Goal: Feedback & Contribution: Submit feedback/report problem

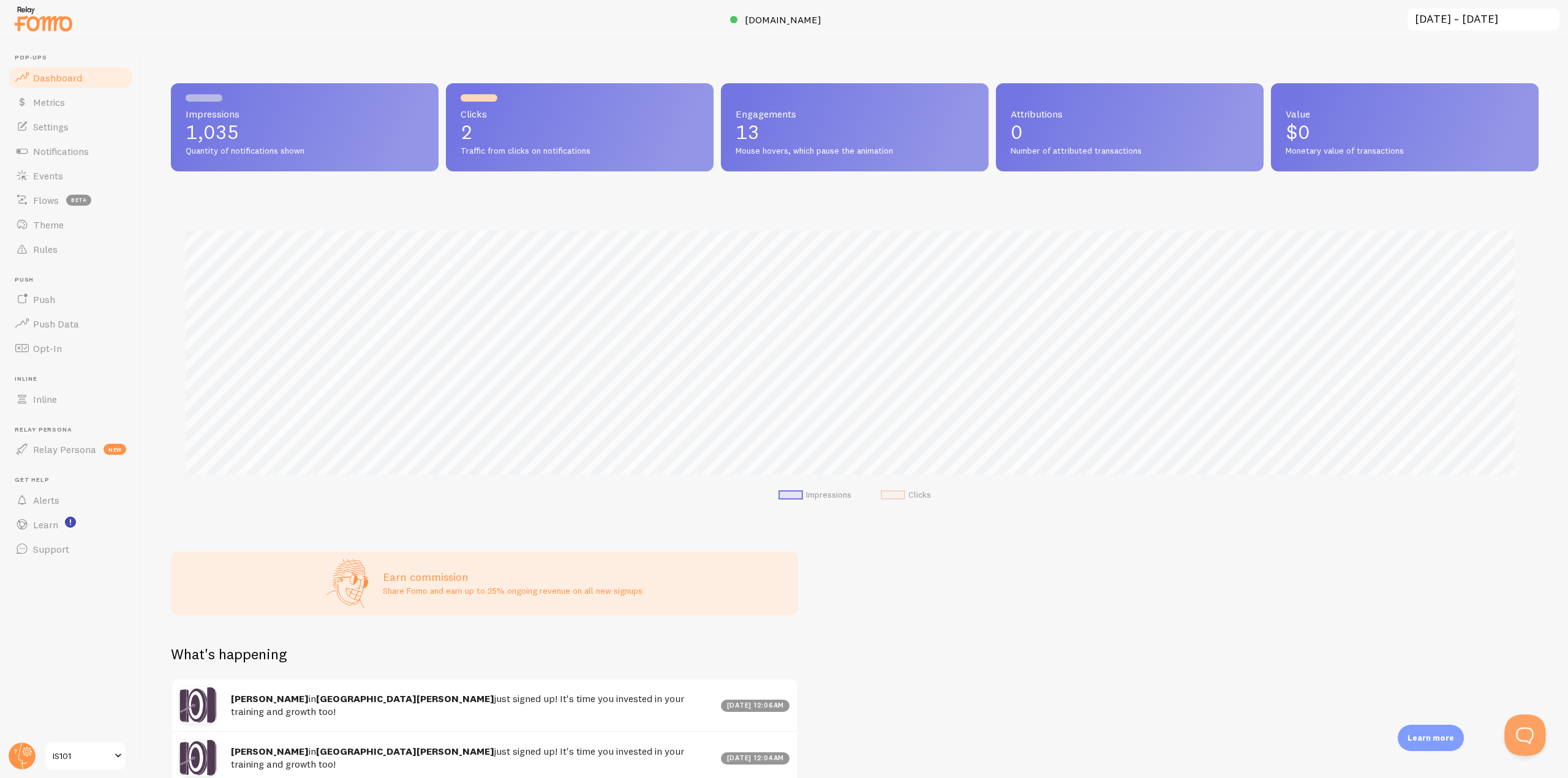
click at [1520, 730] on button "Open Beacon popover" at bounding box center [1523, 733] width 37 height 37
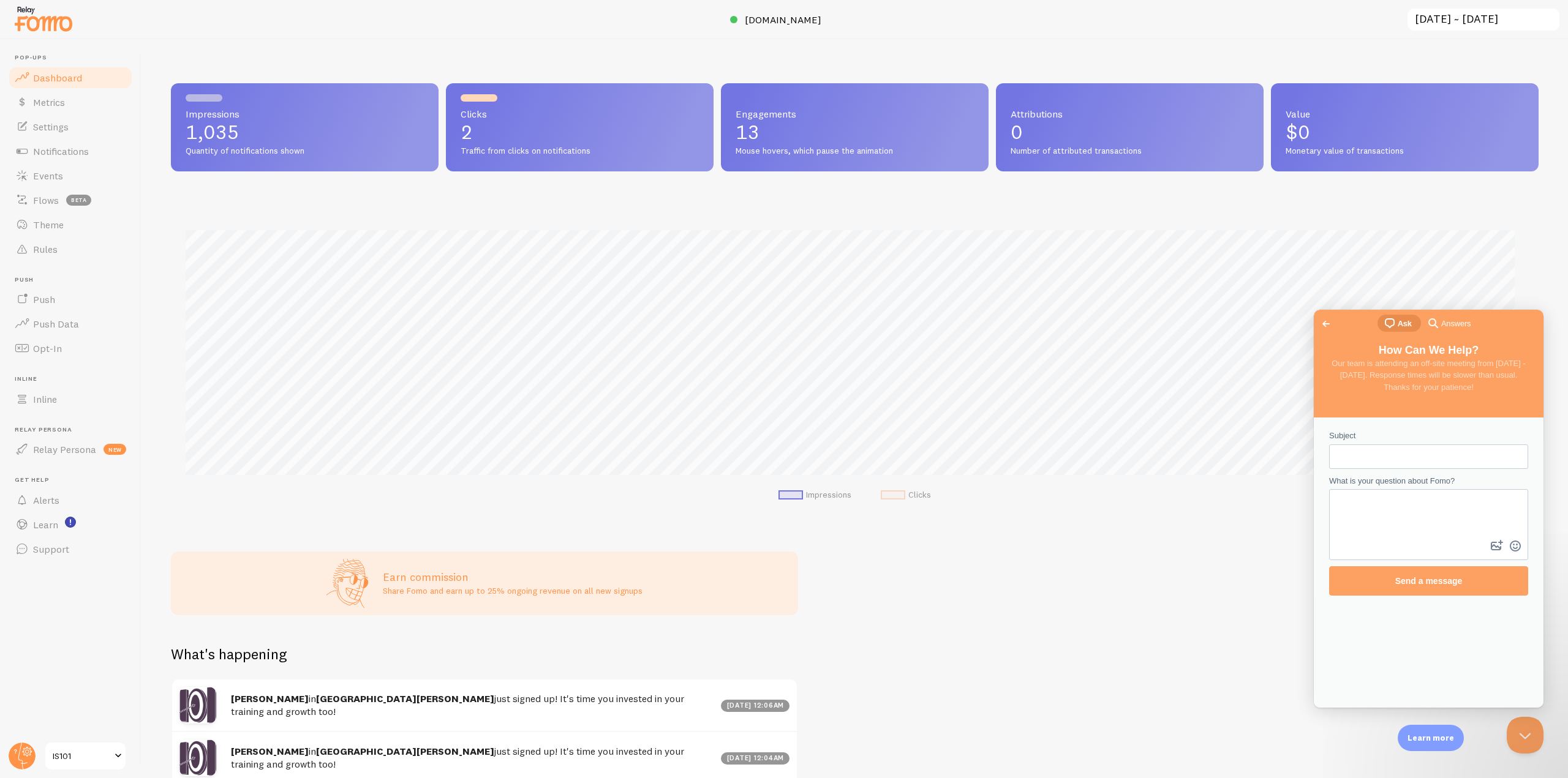
click at [1436, 327] on span "search-medium" at bounding box center [1433, 322] width 15 height 15
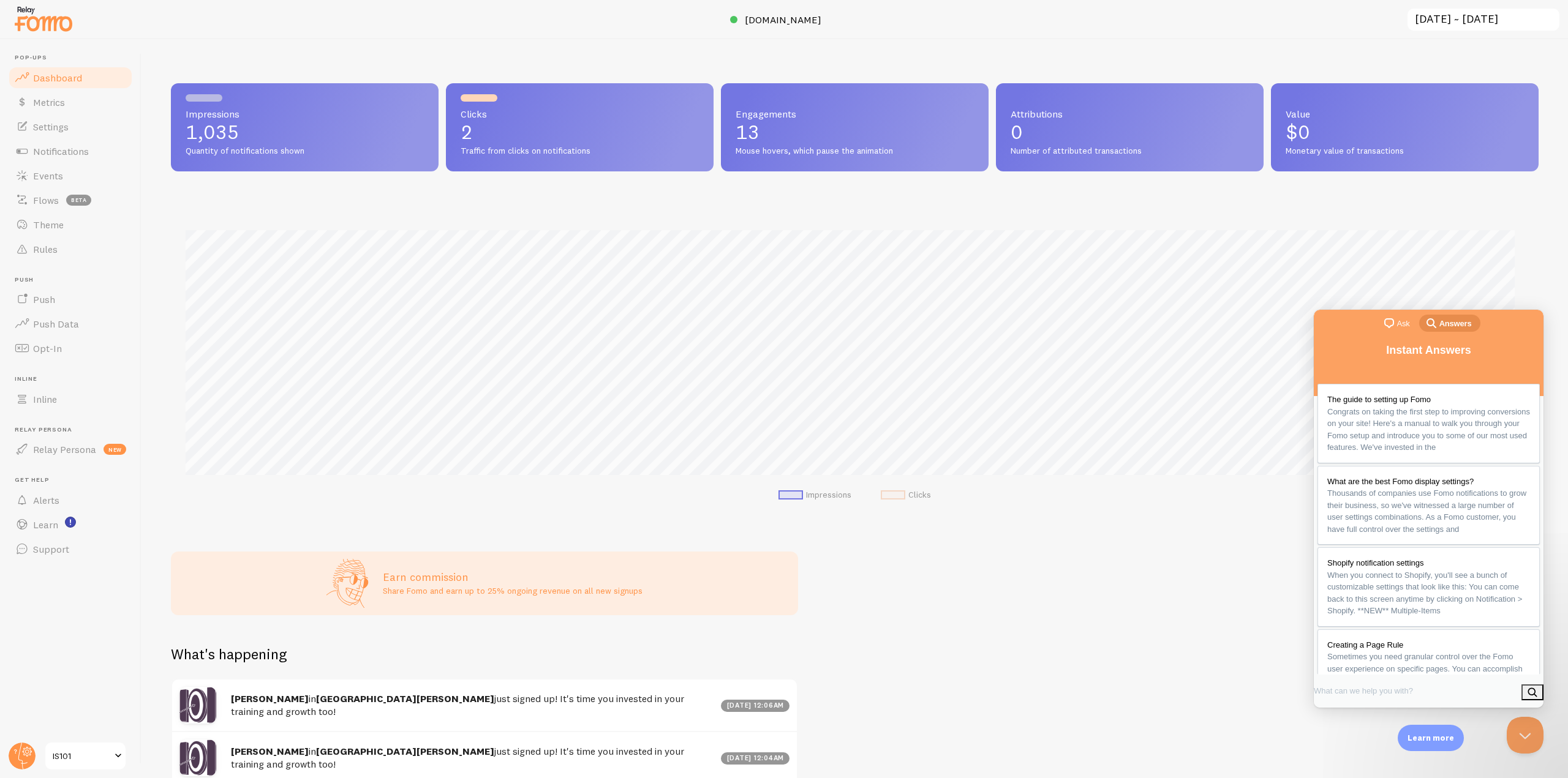
click at [1404, 328] on span "Ask" at bounding box center [1403, 323] width 13 height 12
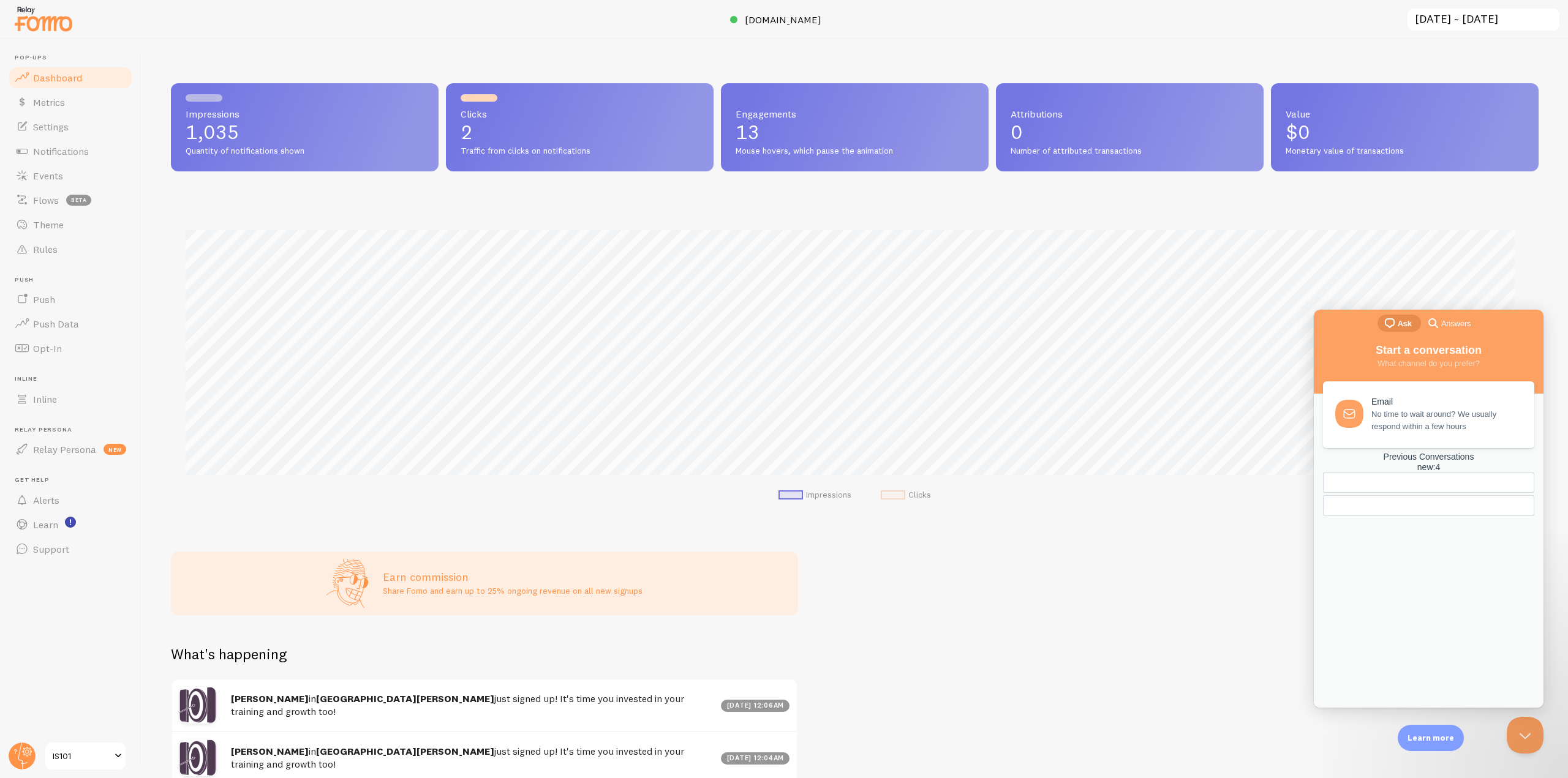
click at [1464, 472] on div "new : 4" at bounding box center [1428, 467] width 211 height 10
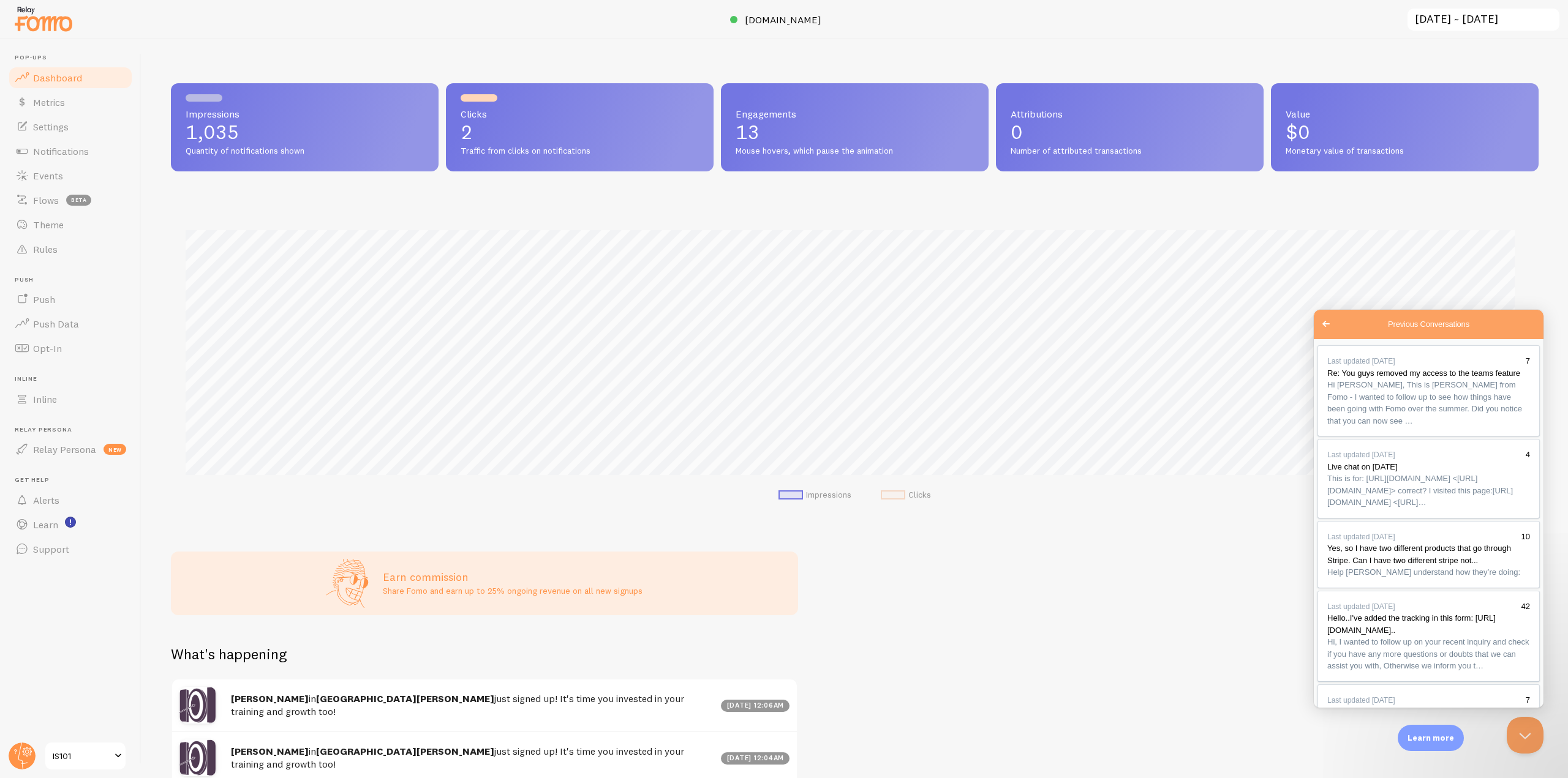
click at [1325, 326] on span "Go back" at bounding box center [1326, 324] width 15 height 15
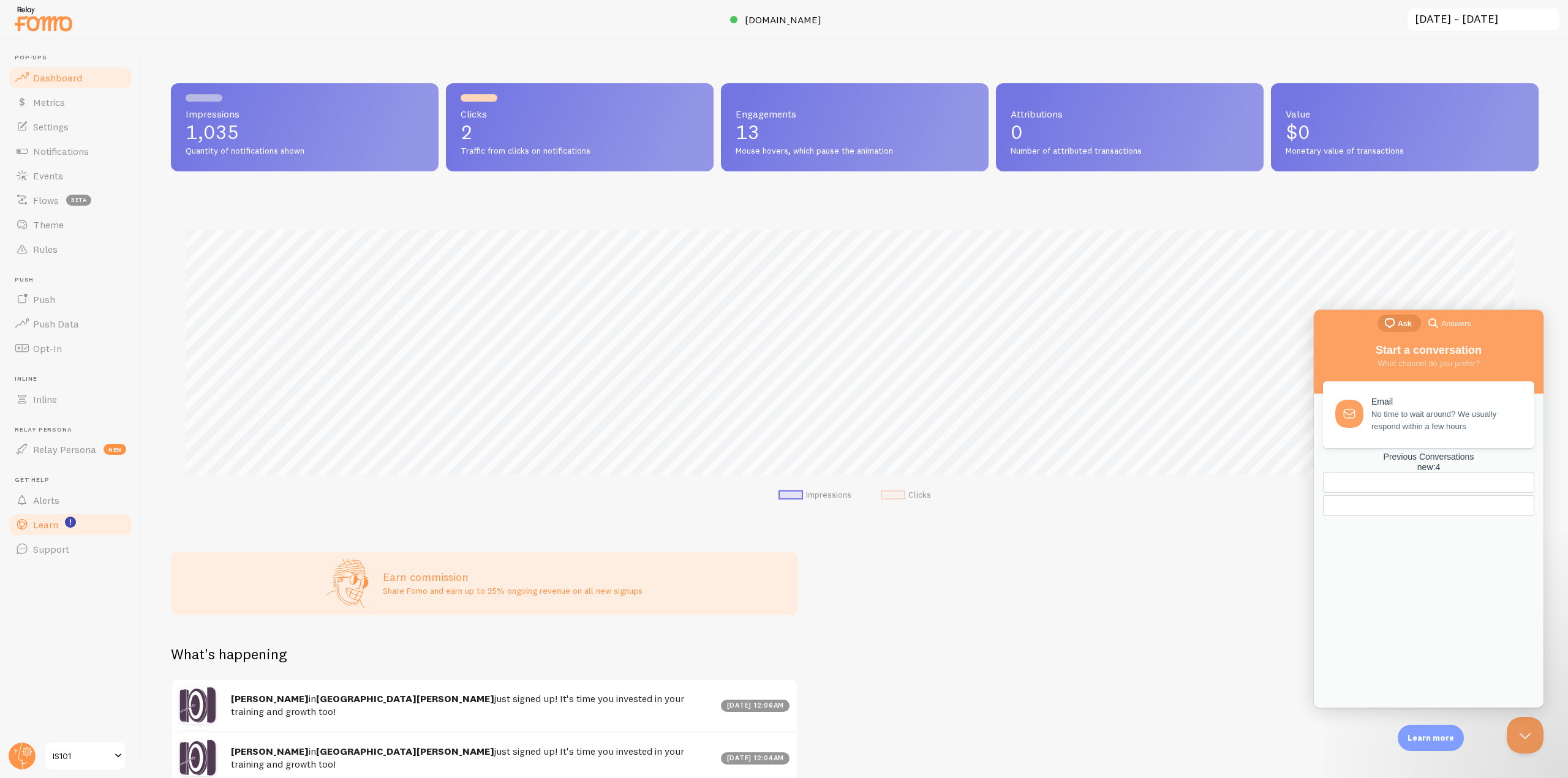
click at [61, 524] on link "Learn" at bounding box center [70, 525] width 126 height 24
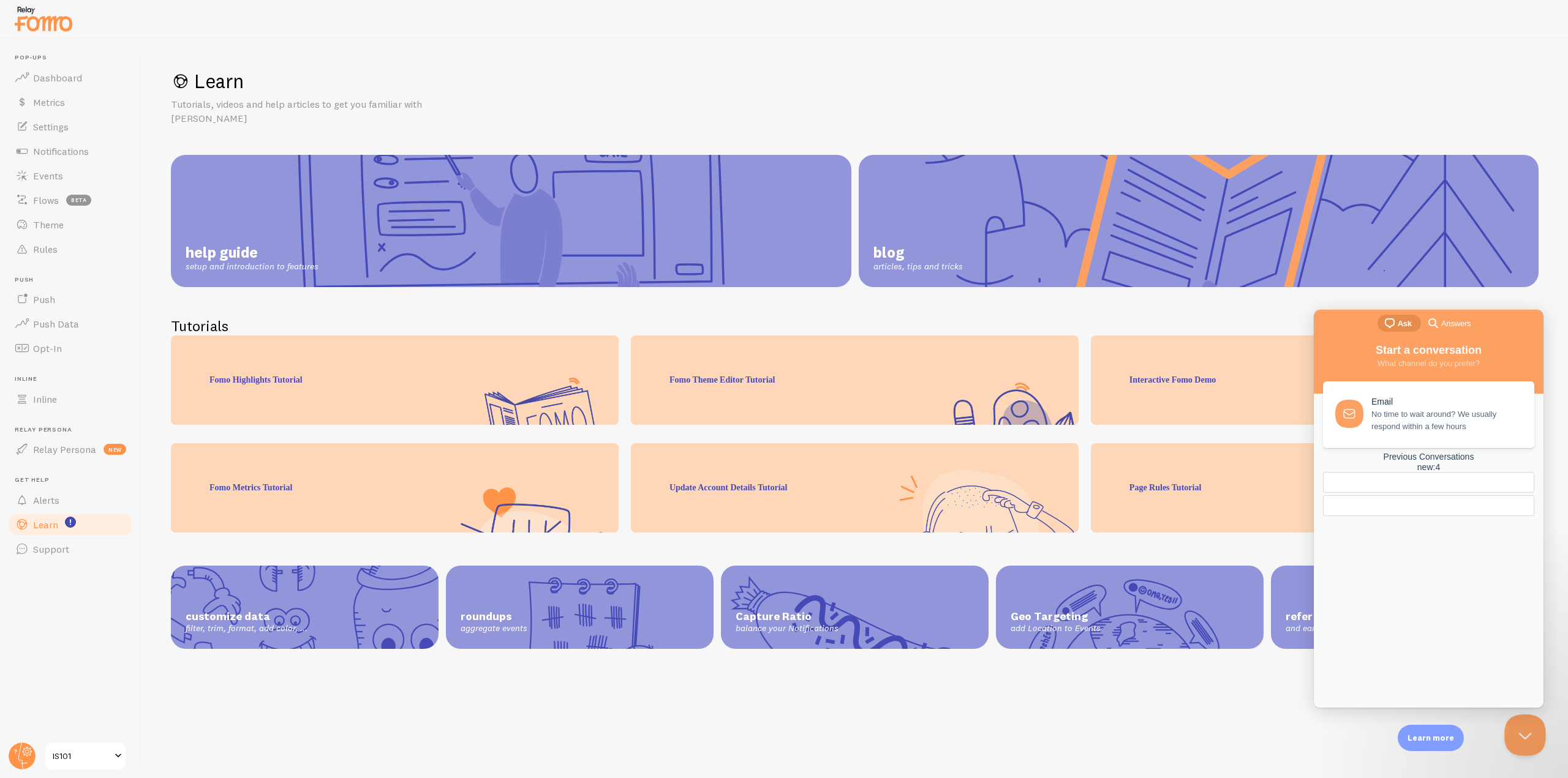
click at [1509, 724] on button "Close Beacon popover" at bounding box center [1523, 733] width 37 height 37
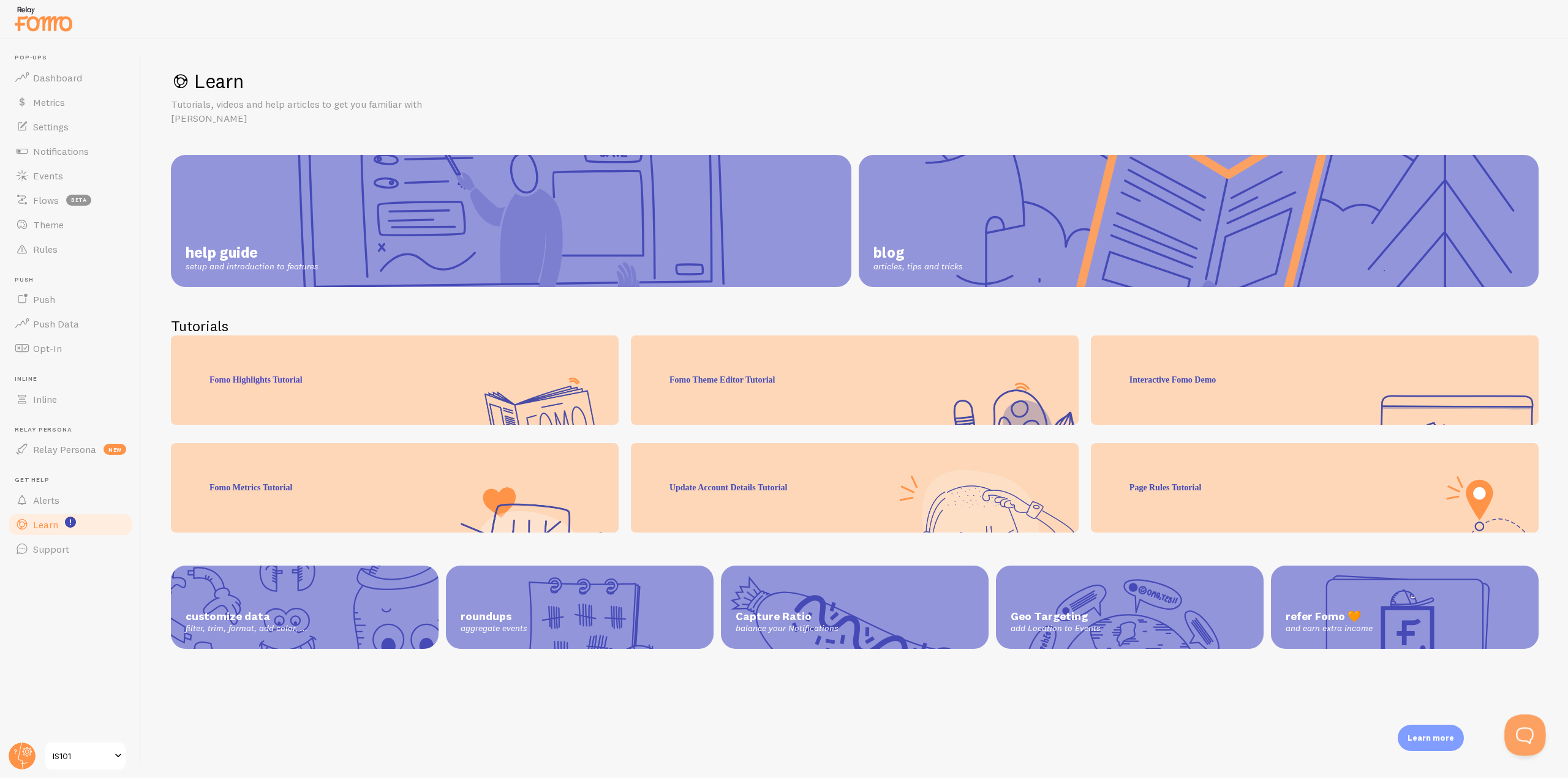
click at [1514, 730] on button "Open Beacon popover" at bounding box center [1523, 733] width 37 height 37
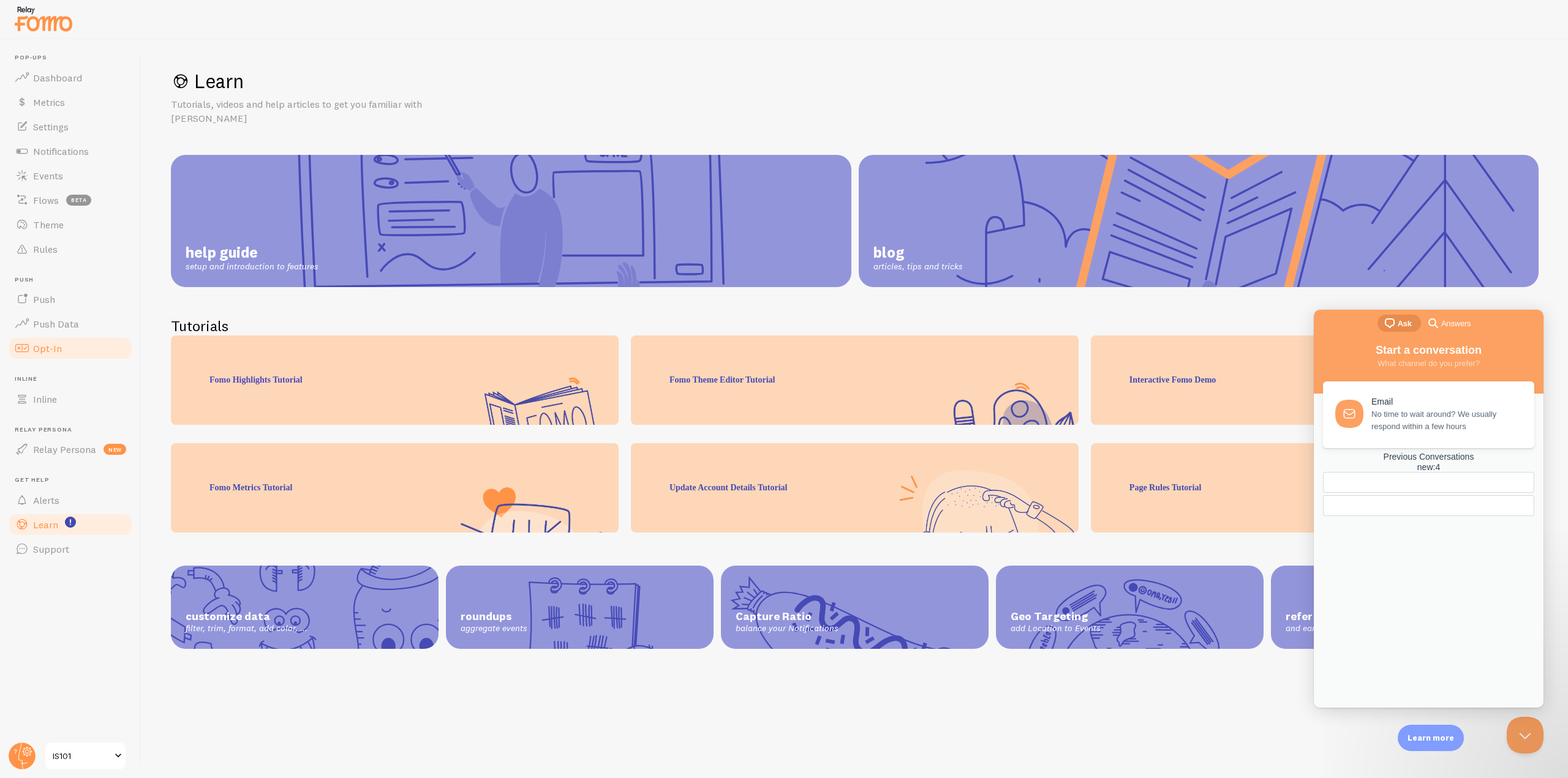
click at [40, 350] on span "Opt-In" at bounding box center [48, 348] width 29 height 12
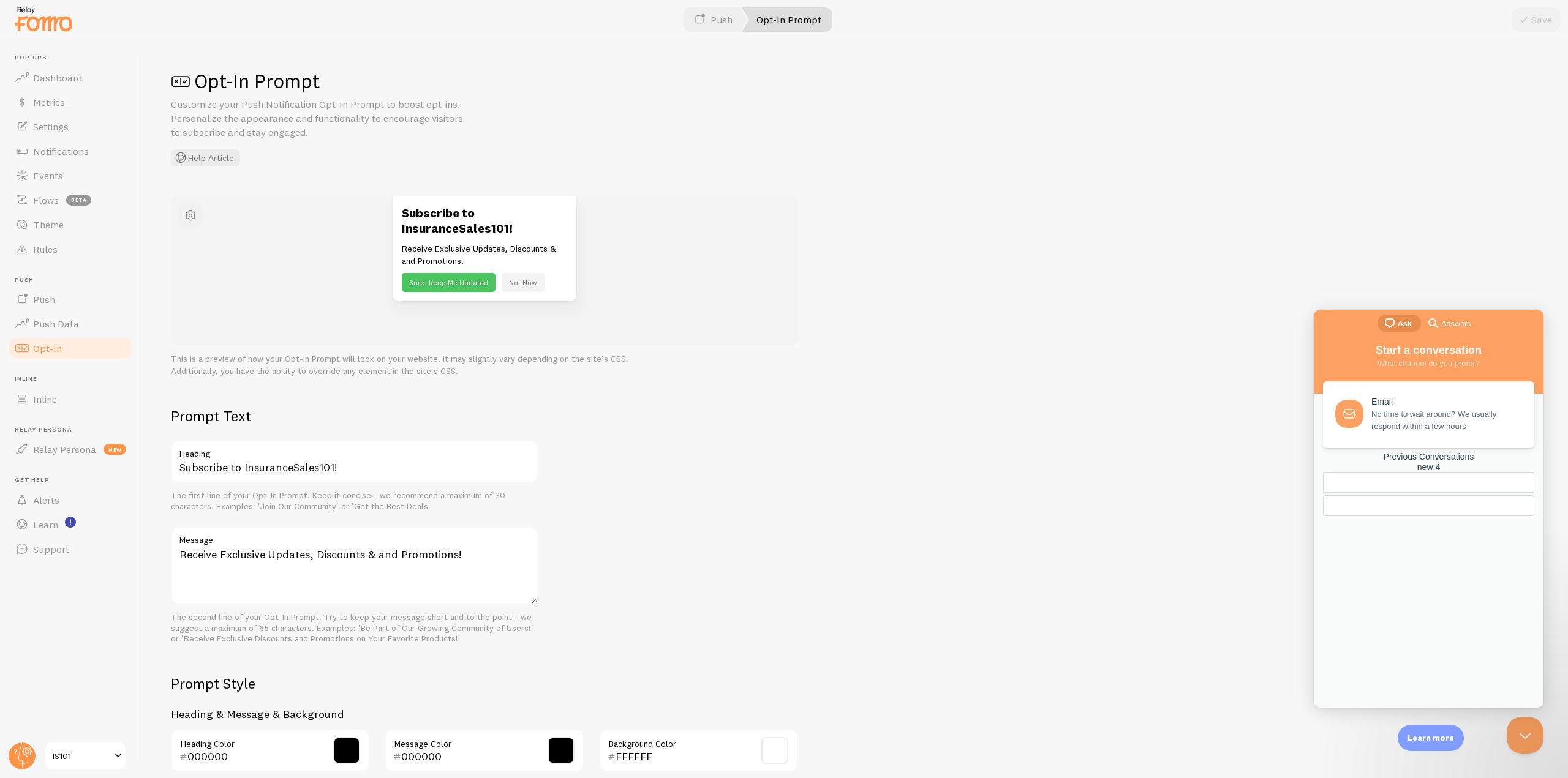
click at [190, 220] on span "button" at bounding box center [190, 215] width 15 height 15
click at [370, 156] on div "Opt-In Prompt Customize your Push Notification Opt-In Prompt to boost opt-ins. …" at bounding box center [855, 118] width 1368 height 98
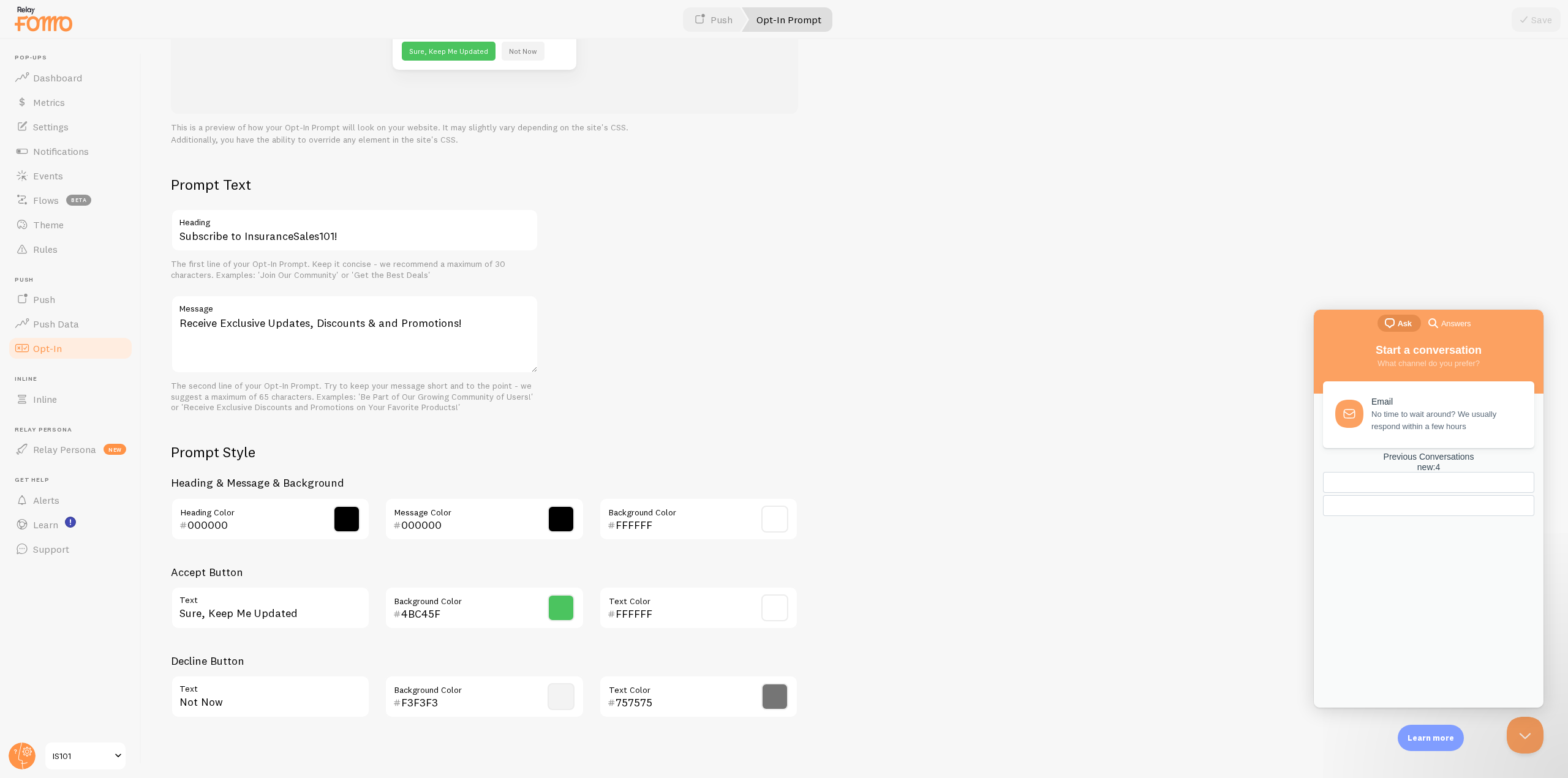
scroll to position [240, 0]
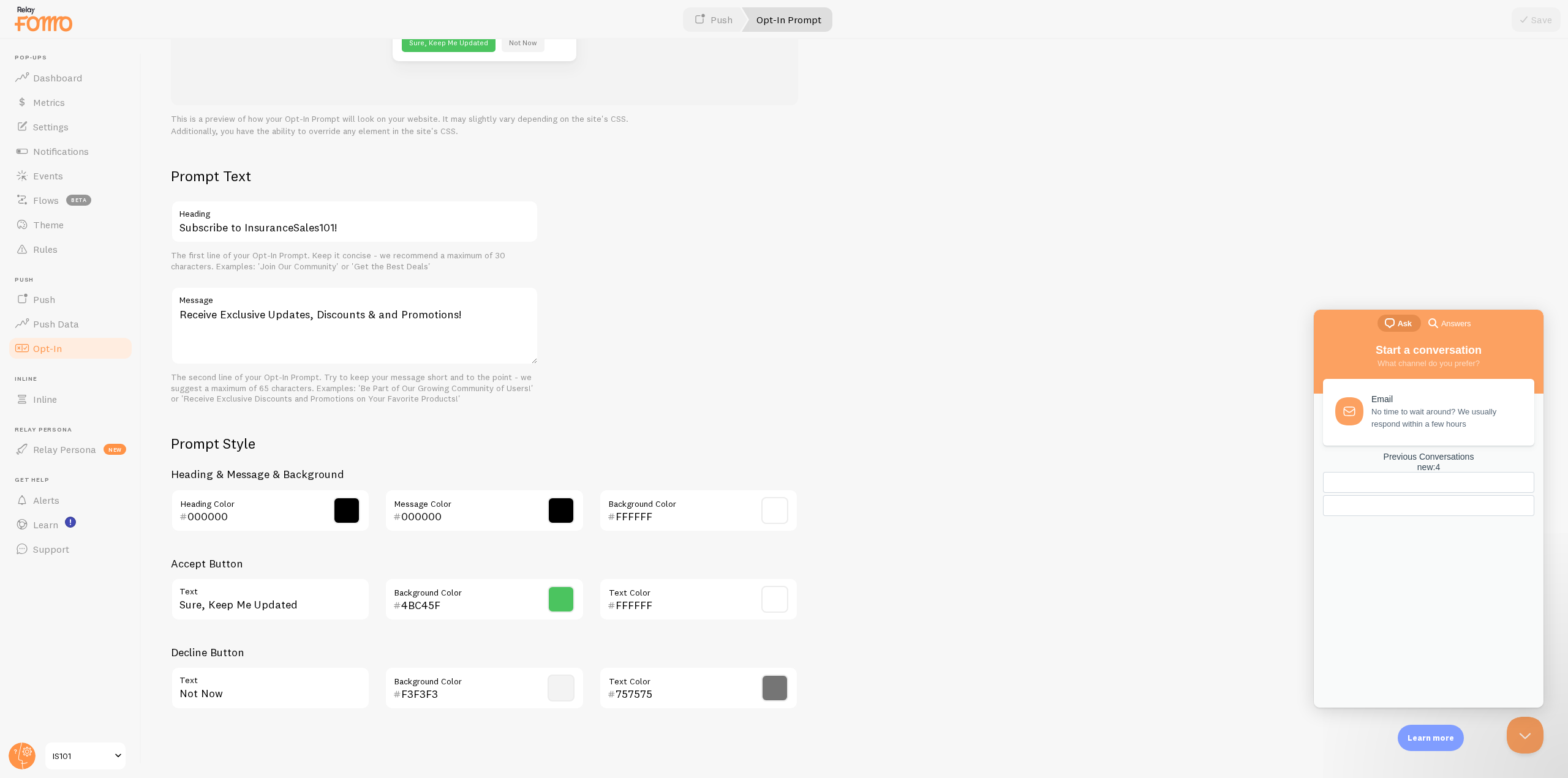
click at [1419, 427] on span "No time to wait around? We usually respond within a few hours" at bounding box center [1445, 418] width 149 height 24
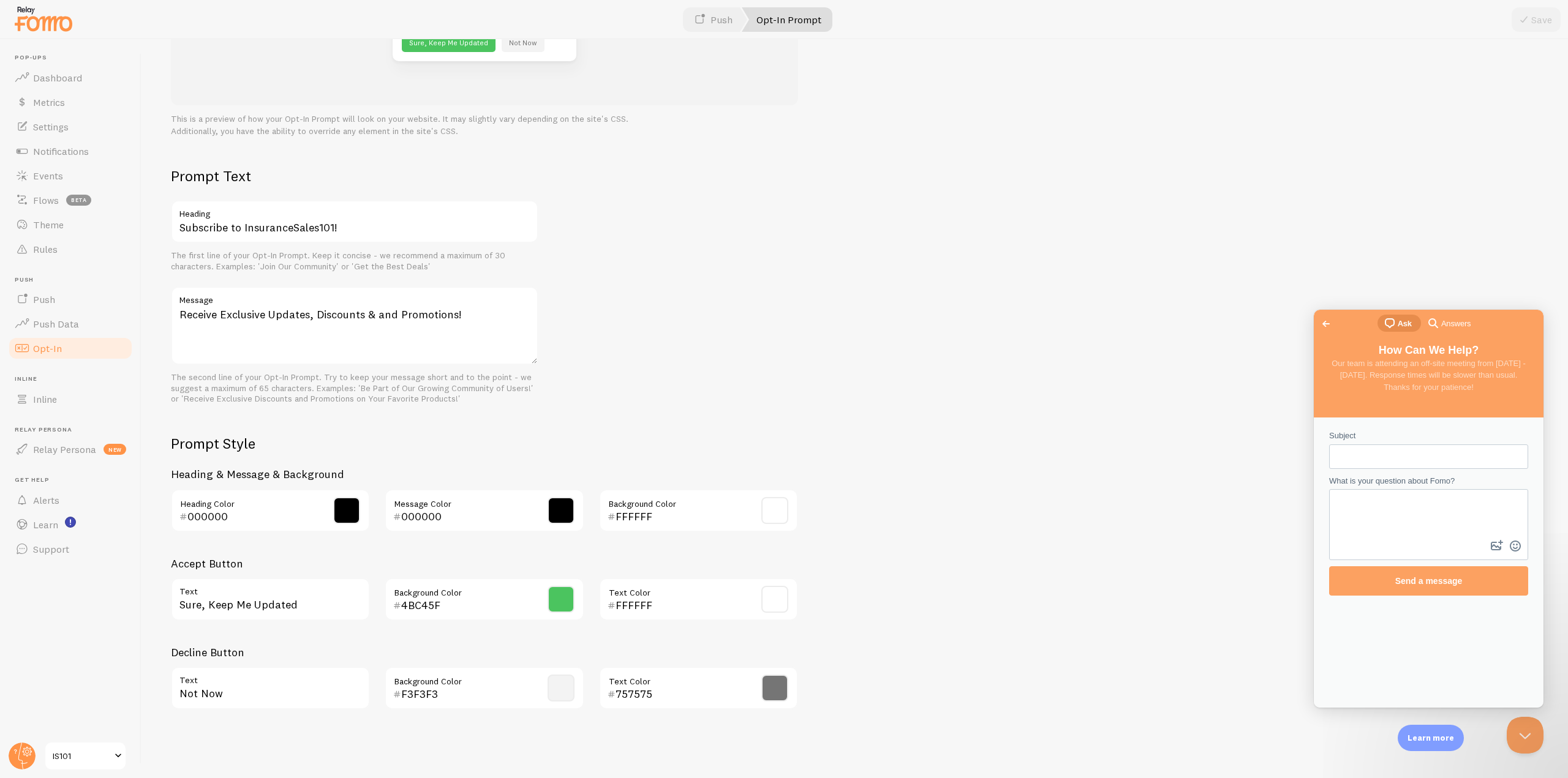
click at [1386, 456] on input "Subject" at bounding box center [1428, 456] width 180 height 22
type input "Non-Prompt Subscribe"
type textarea "IS there a way to get it where users can subscribe to our FOMO without using th…"
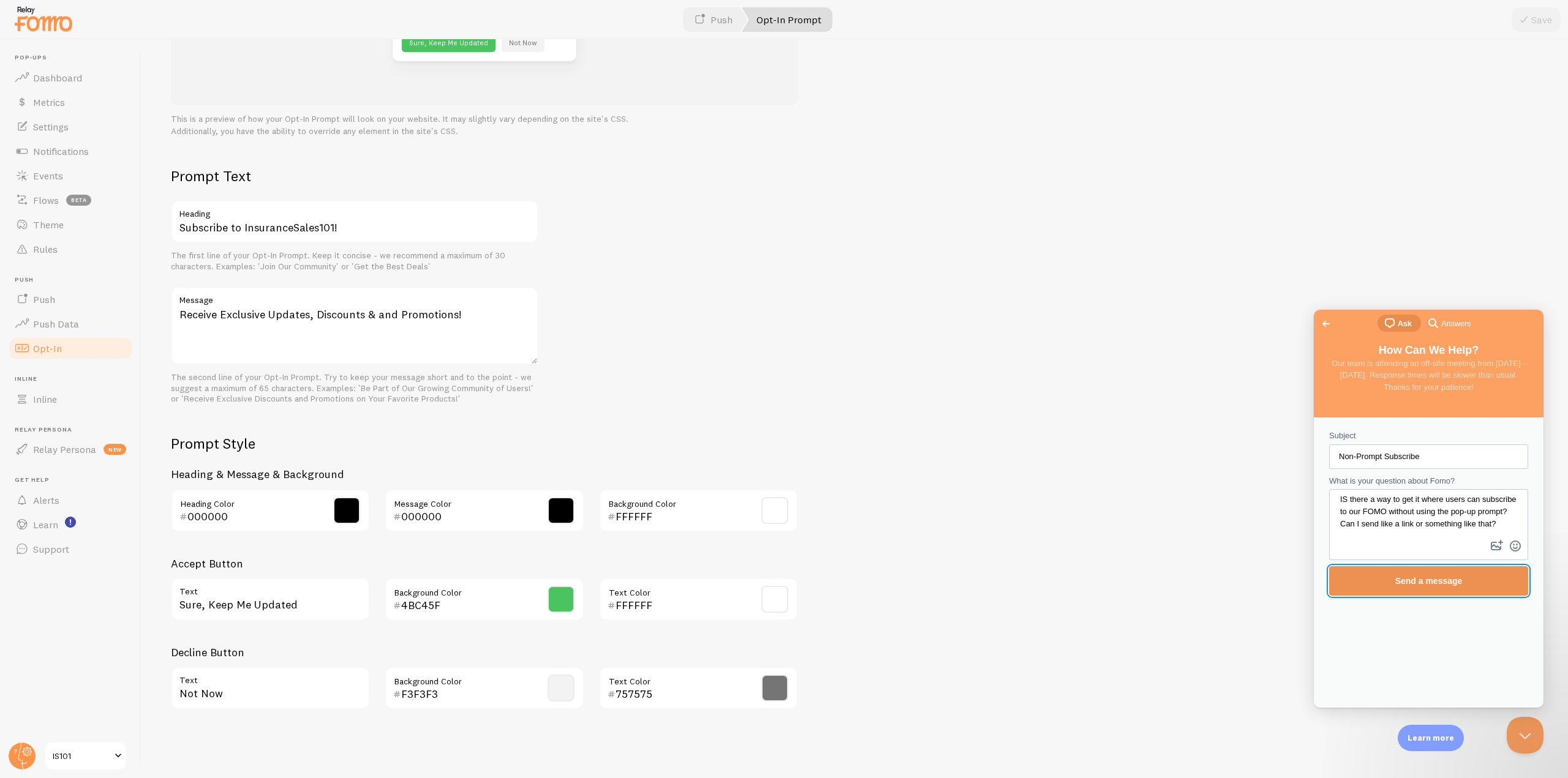
click at [1453, 589] on span "Send a message" at bounding box center [1428, 580] width 172 height 28
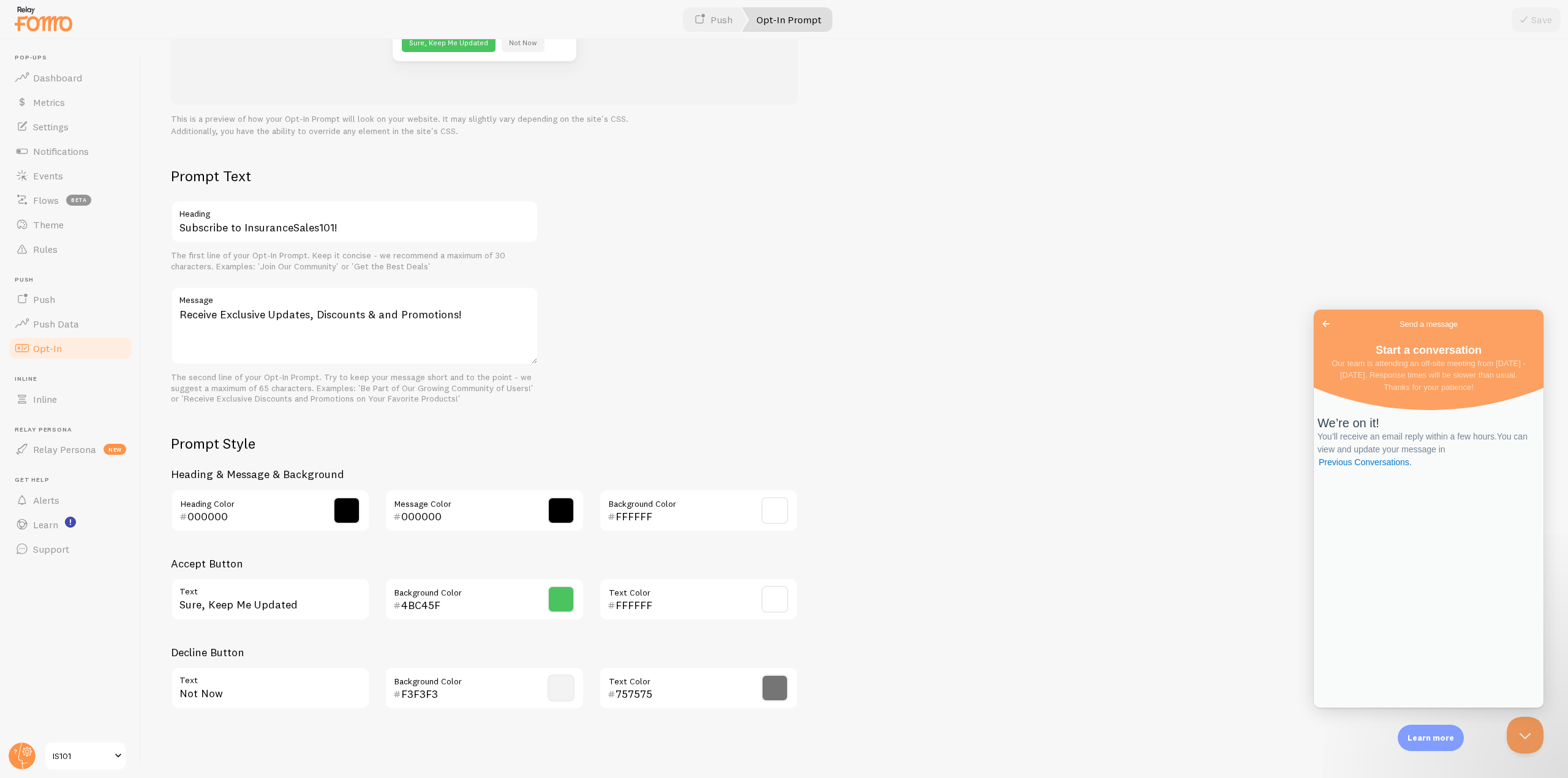
click at [1323, 325] on span "Go back" at bounding box center [1326, 324] width 15 height 15
